Goal: Task Accomplishment & Management: Manage account settings

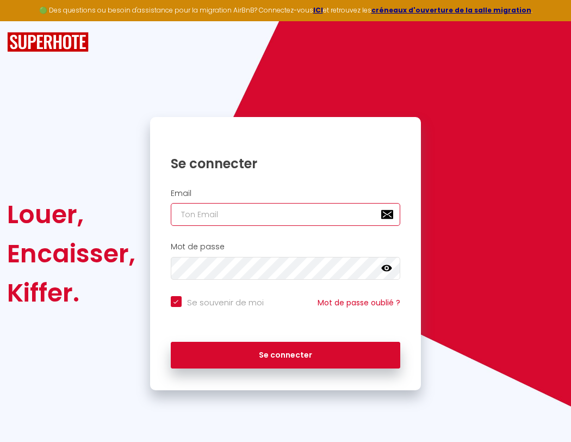
type input "l"
checkbox input "true"
type input "le"
checkbox input "true"
type input "les"
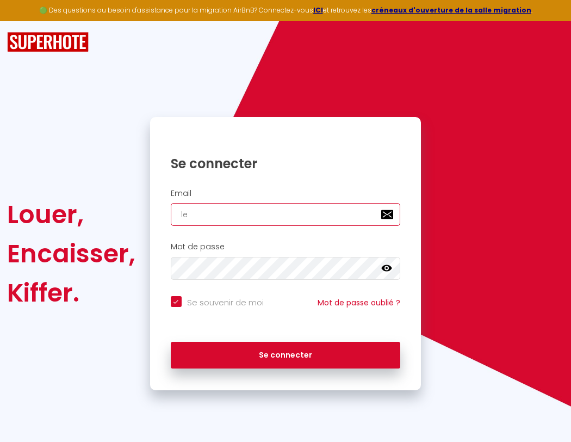
checkbox input "true"
type input "lesp"
checkbox input "true"
type input "lespa"
checkbox input "true"
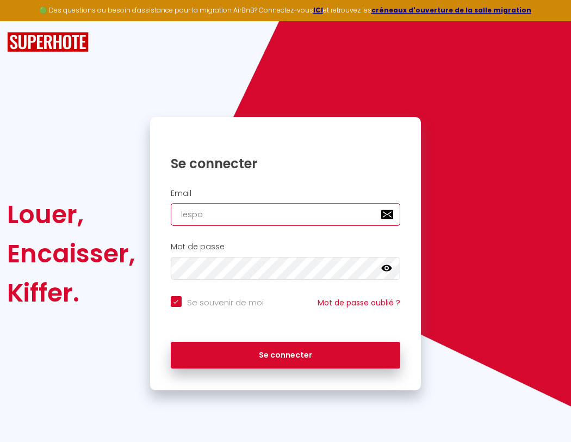
type input "lespac"
checkbox input "true"
type input "l"
checkbox input "true"
type input "lespace"
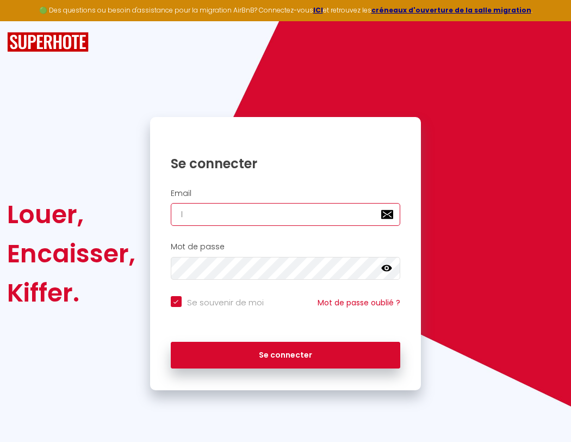
checkbox input "true"
type input "lespaced"
checkbox input "true"
type input "lespacede"
checkbox input "true"
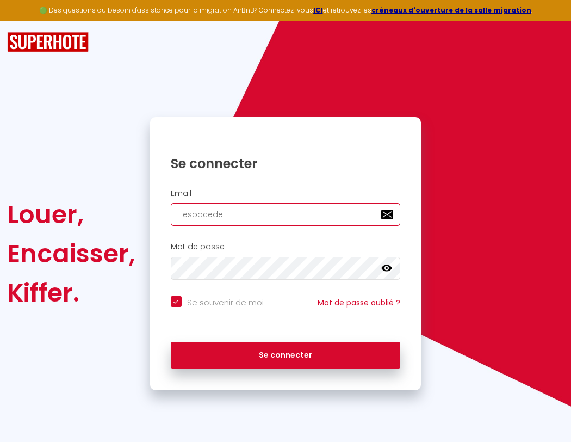
type input "lespacedet"
checkbox input "true"
type input "lespacedete"
checkbox input "true"
type input "lespacedeten"
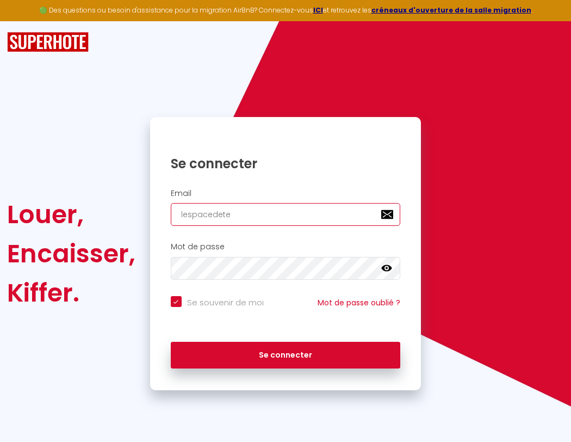
checkbox input "true"
type input "l"
checkbox input "true"
type input "lespacedetent"
checkbox input "true"
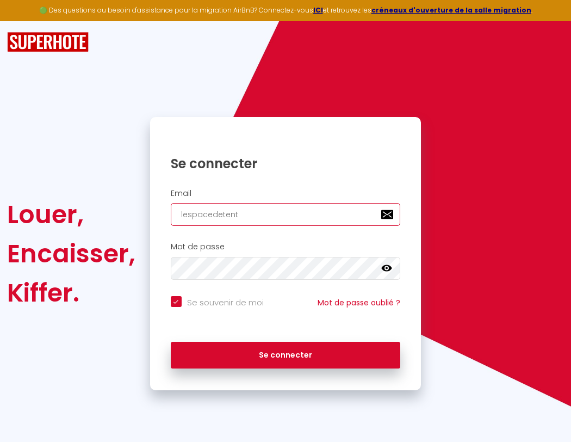
type input "le"
checkbox input "true"
type input "lespacedetente"
checkbox input "true"
type input "les"
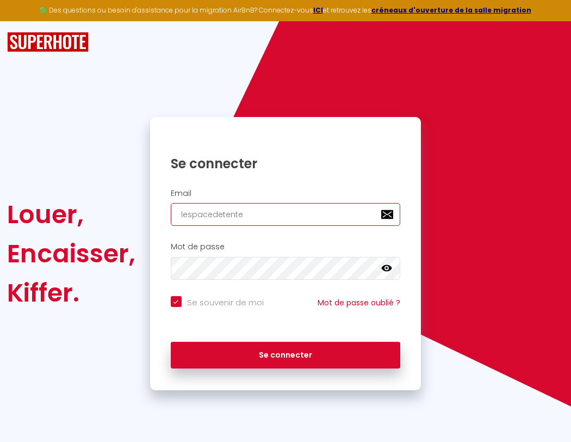
checkbox input "true"
type input "lespacedetente@"
checkbox input "true"
type input "lesp"
checkbox input "true"
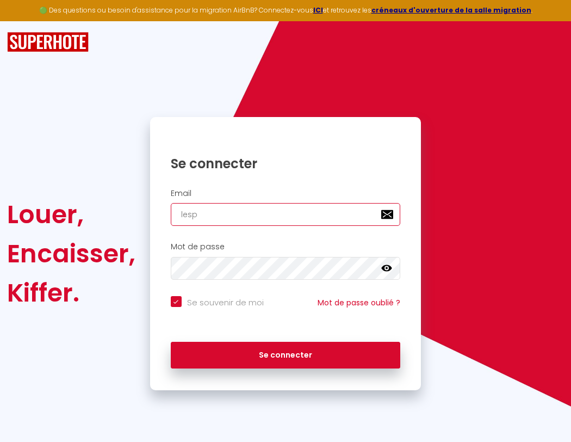
type input "lespacedetente@g"
checkbox input "true"
type input "lespa"
checkbox input "true"
type input "lespacedetente@gm"
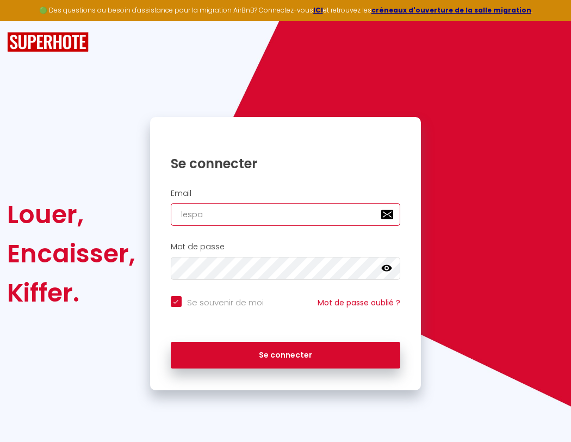
checkbox input "true"
type input "lespac"
checkbox input "true"
type input "lespacedetente@gma"
checkbox input "true"
